Goal: Task Accomplishment & Management: Use online tool/utility

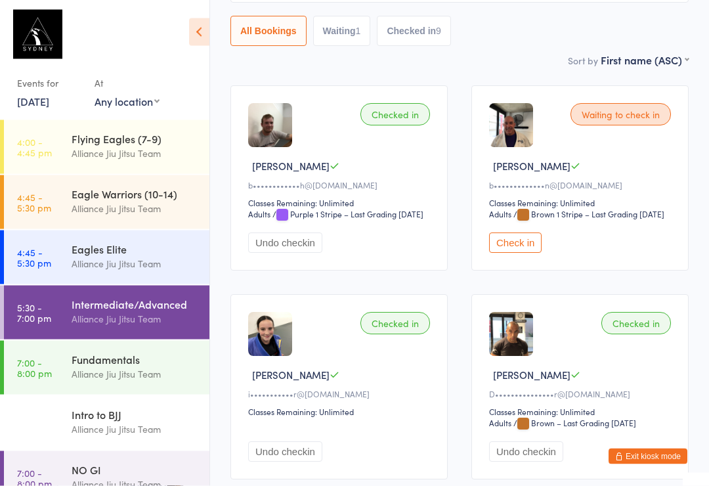
scroll to position [143, 0]
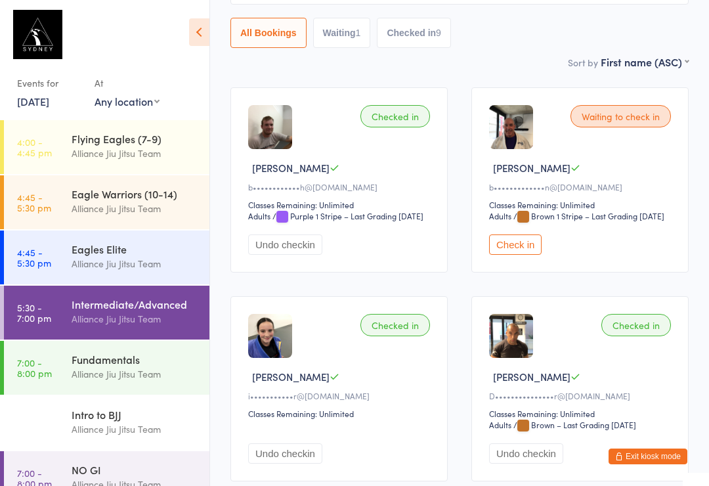
click at [124, 469] on div "NO GI" at bounding box center [135, 469] width 127 height 14
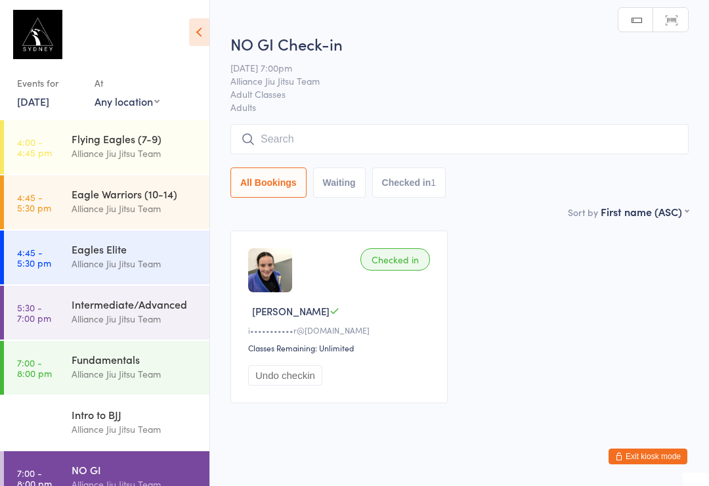
click at [330, 132] on input "search" at bounding box center [459, 139] width 458 height 30
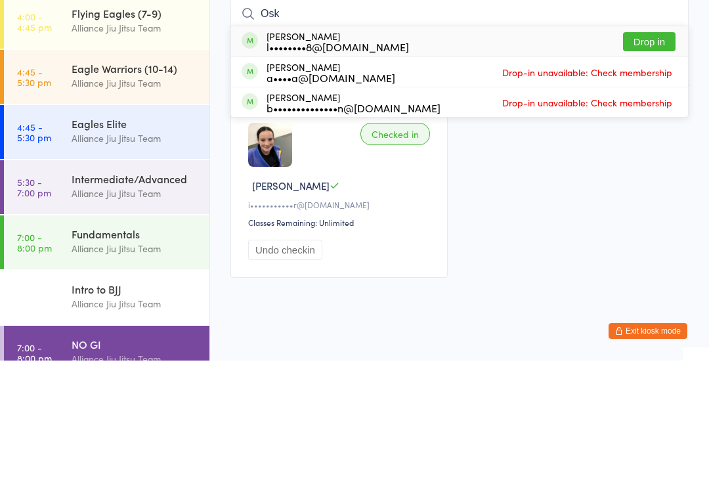
type input "Osk"
click at [638, 157] on button "Drop in" at bounding box center [649, 166] width 52 height 19
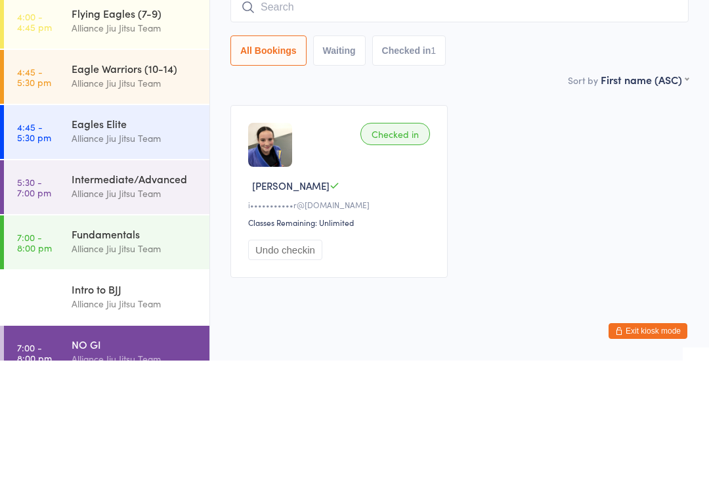
scroll to position [25, 0]
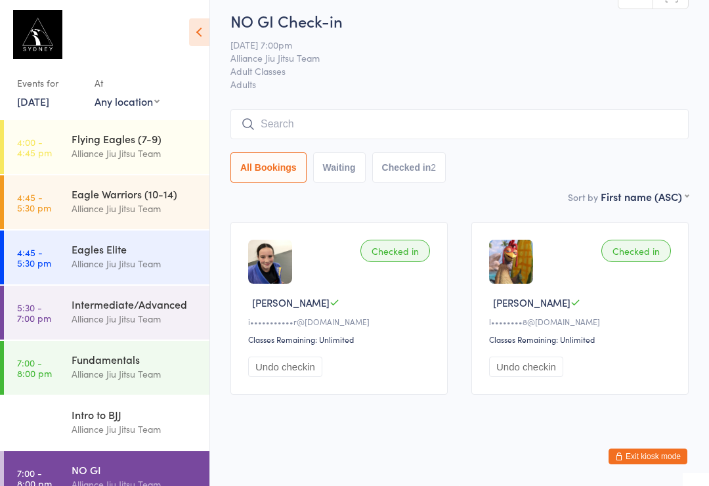
click at [93, 360] on div "Fundamentals" at bounding box center [135, 359] width 127 height 14
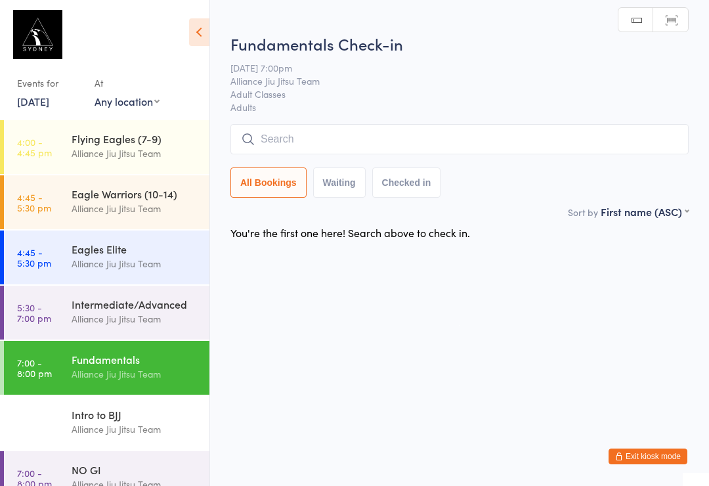
click at [281, 134] on input "search" at bounding box center [459, 139] width 458 height 30
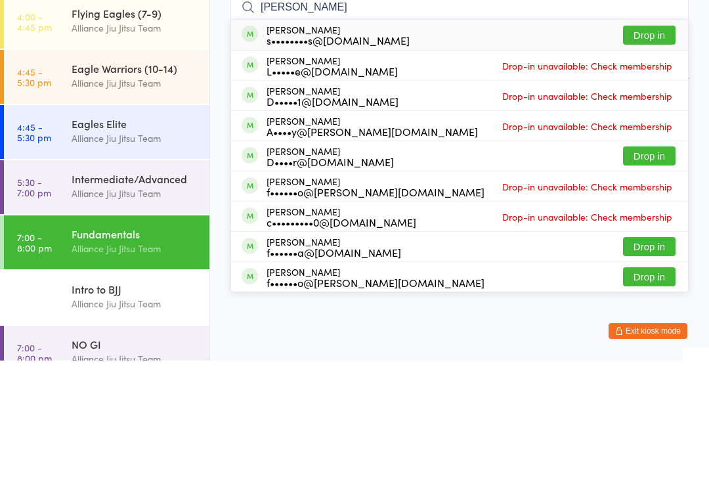
type input "[PERSON_NAME]"
click at [649, 151] on button "Drop in" at bounding box center [649, 160] width 52 height 19
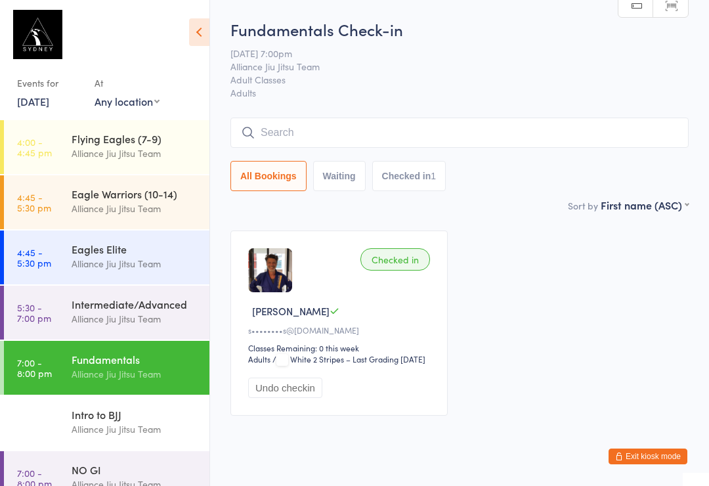
click at [268, 130] on input "search" at bounding box center [459, 132] width 458 height 30
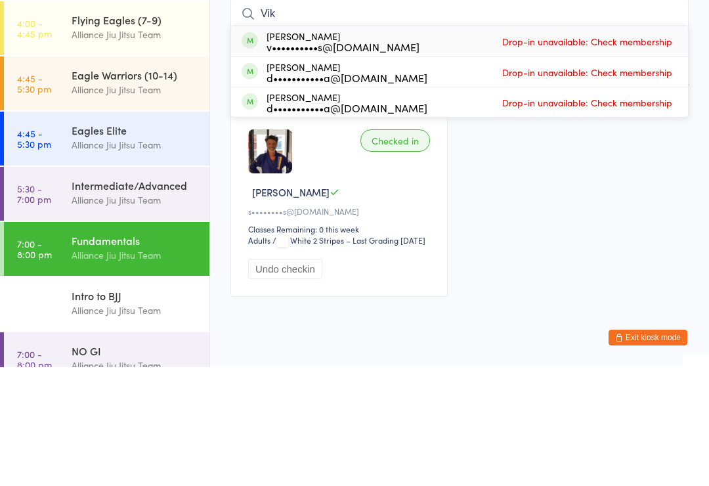
type input "Vik"
click at [323, 150] on div "[PERSON_NAME] v••••••••••s@[DOMAIN_NAME]" at bounding box center [342, 160] width 153 height 21
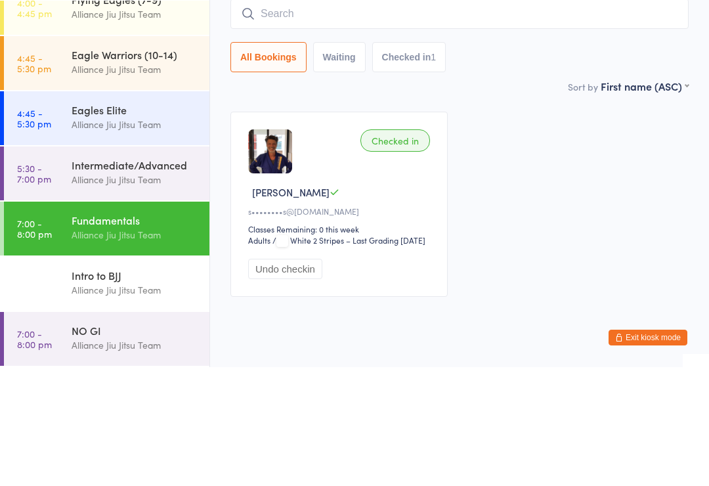
scroll to position [240, 0]
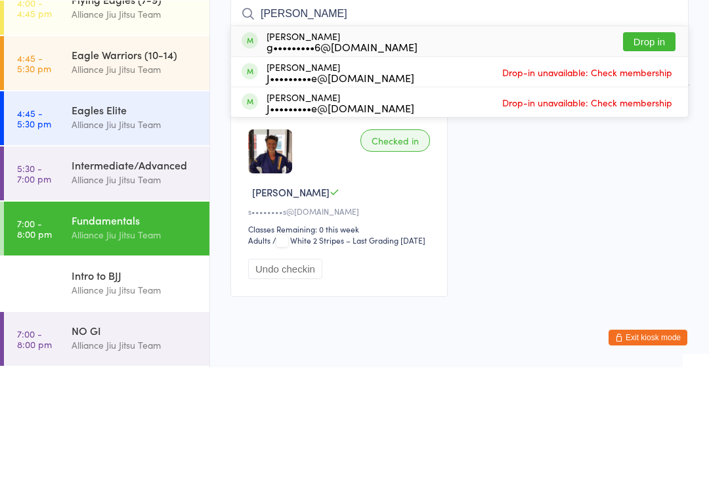
type input "[PERSON_NAME]"
click at [647, 151] on button "Drop in" at bounding box center [649, 160] width 52 height 19
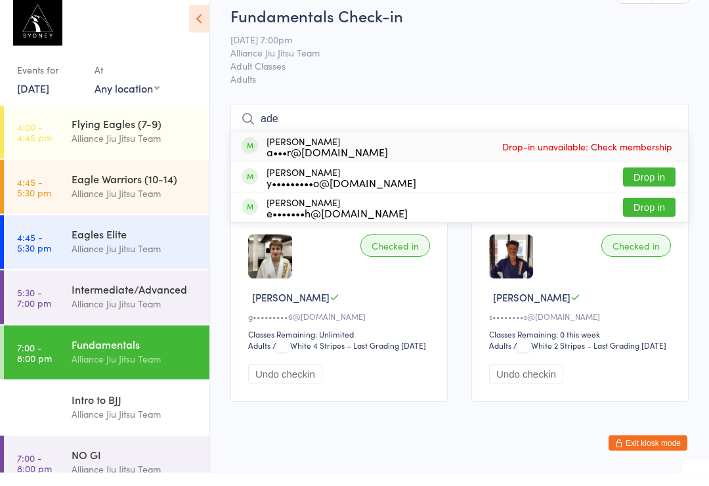
scroll to position [220, 0]
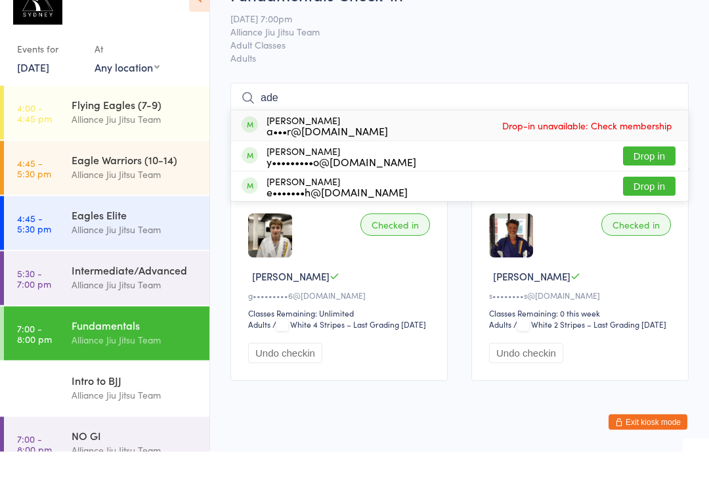
type input "ade"
click at [642, 211] on button "Drop in" at bounding box center [649, 220] width 52 height 19
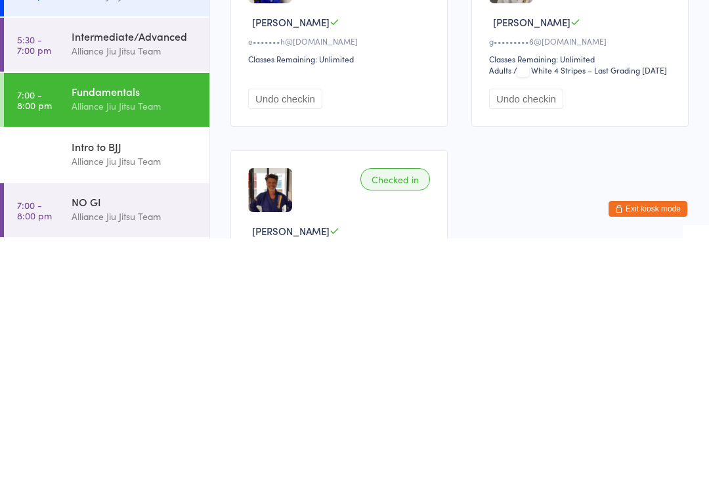
scroll to position [240, 0]
click at [96, 442] on div "NO GI" at bounding box center [135, 449] width 127 height 14
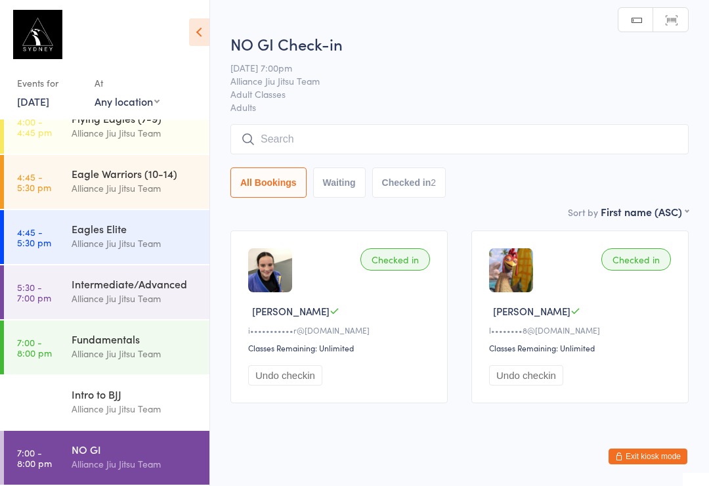
click at [295, 125] on input "search" at bounding box center [459, 139] width 458 height 30
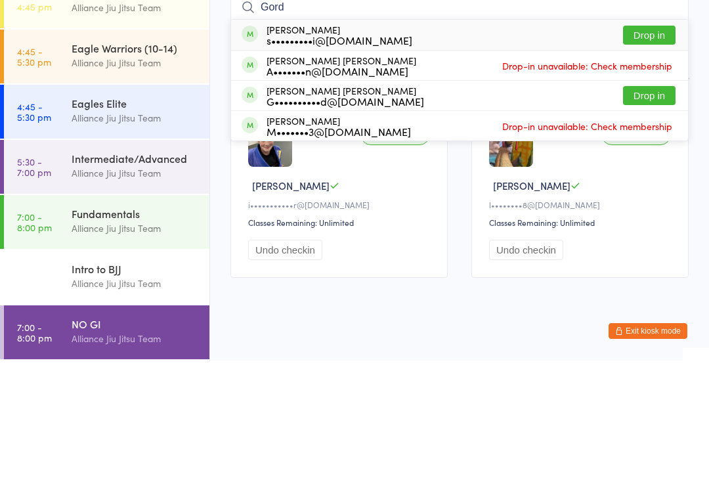
type input "Gord"
click at [644, 151] on button "Drop in" at bounding box center [649, 160] width 52 height 19
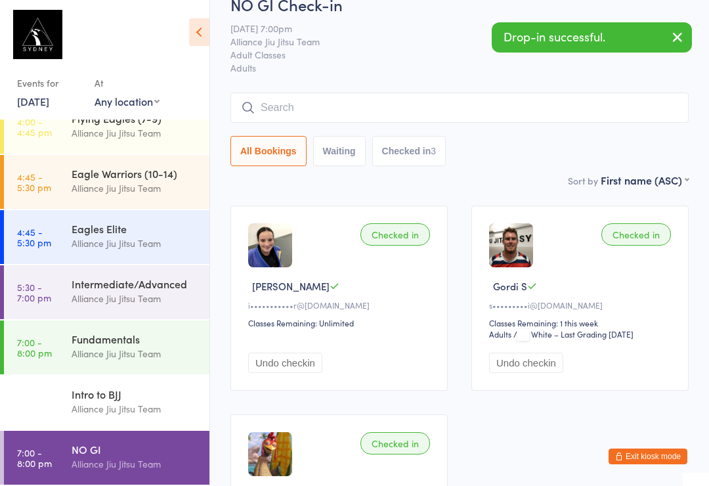
click at [85, 350] on div "Alliance Jiu Jitsu Team" at bounding box center [135, 353] width 127 height 15
